Goal: Download file/media

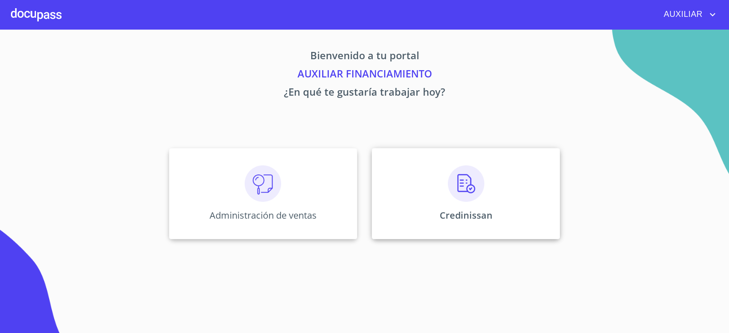
click at [425, 194] on div "Credinissan" at bounding box center [466, 193] width 188 height 91
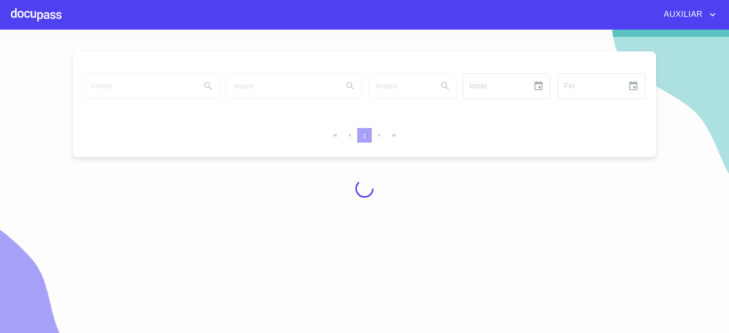
click at [155, 88] on div at bounding box center [364, 189] width 729 height 304
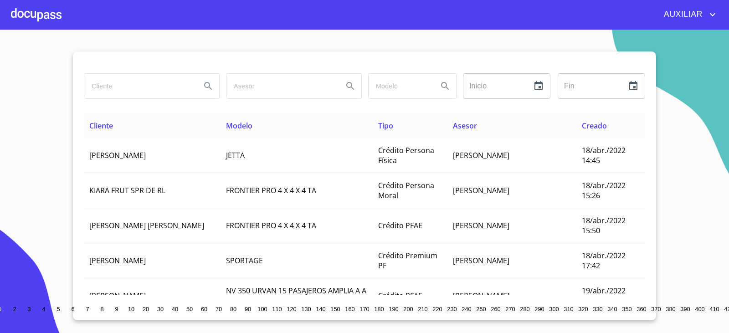
click at [132, 89] on input "search" at bounding box center [138, 86] width 109 height 25
type input "[PERSON_NAME]"
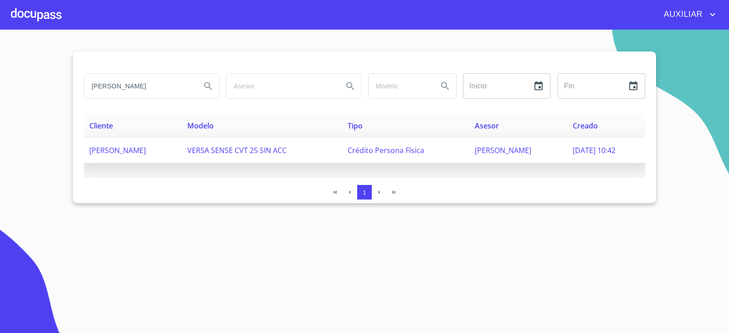
click at [146, 147] on span "[PERSON_NAME]" at bounding box center [117, 150] width 57 height 10
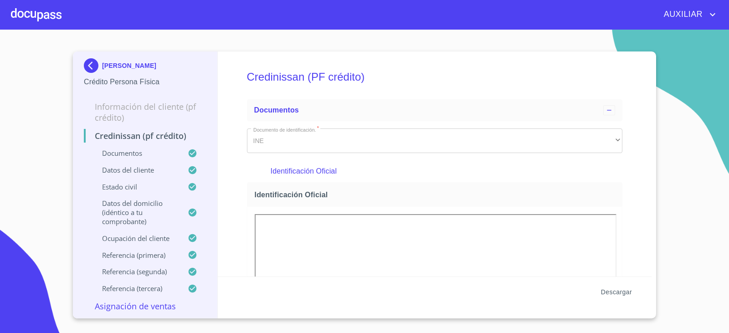
click at [624, 287] on span "Descargar" at bounding box center [616, 292] width 31 height 11
